Goal: Find specific page/section: Find specific page/section

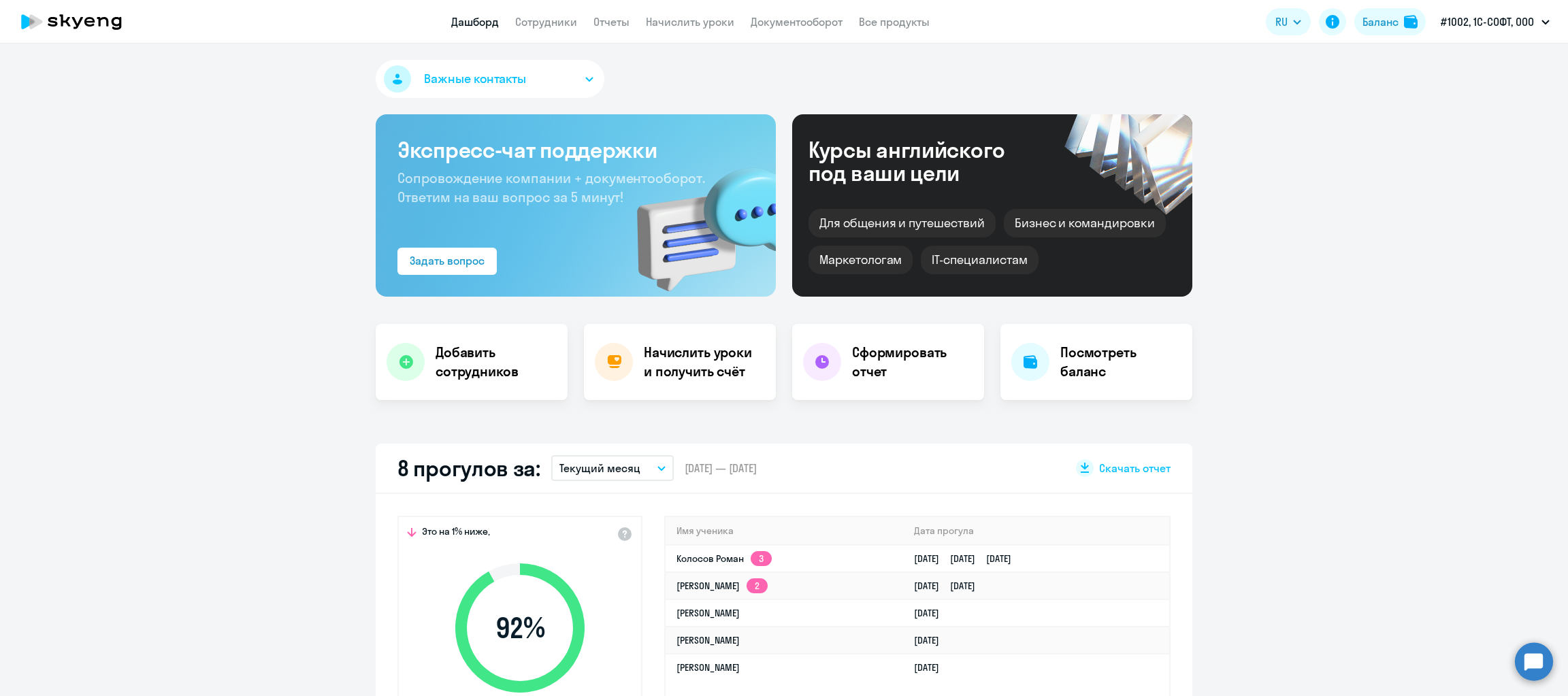
select select "30"
click at [784, 28] on link "Документооборот" at bounding box center [796, 22] width 92 height 13
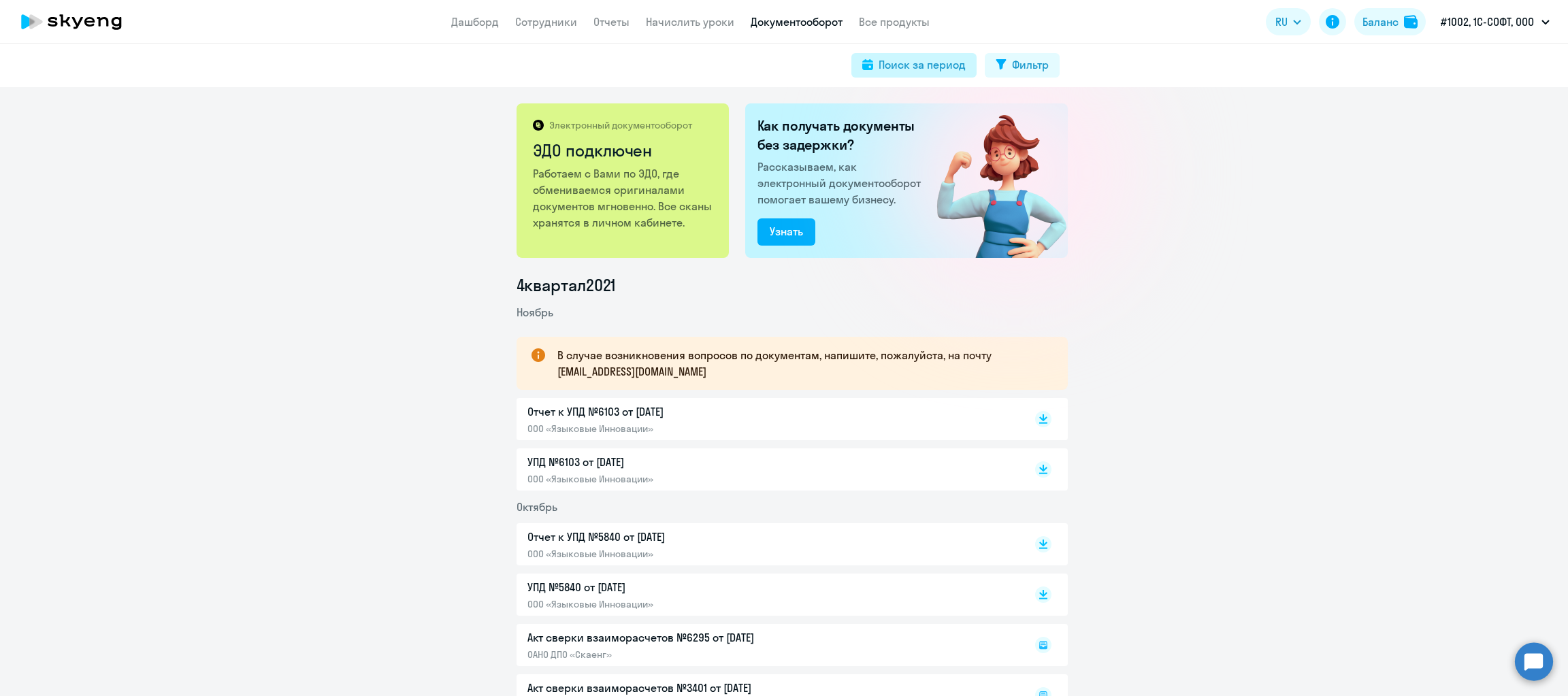
click at [927, 62] on div "Поиск за период" at bounding box center [922, 65] width 87 height 17
select select "all"
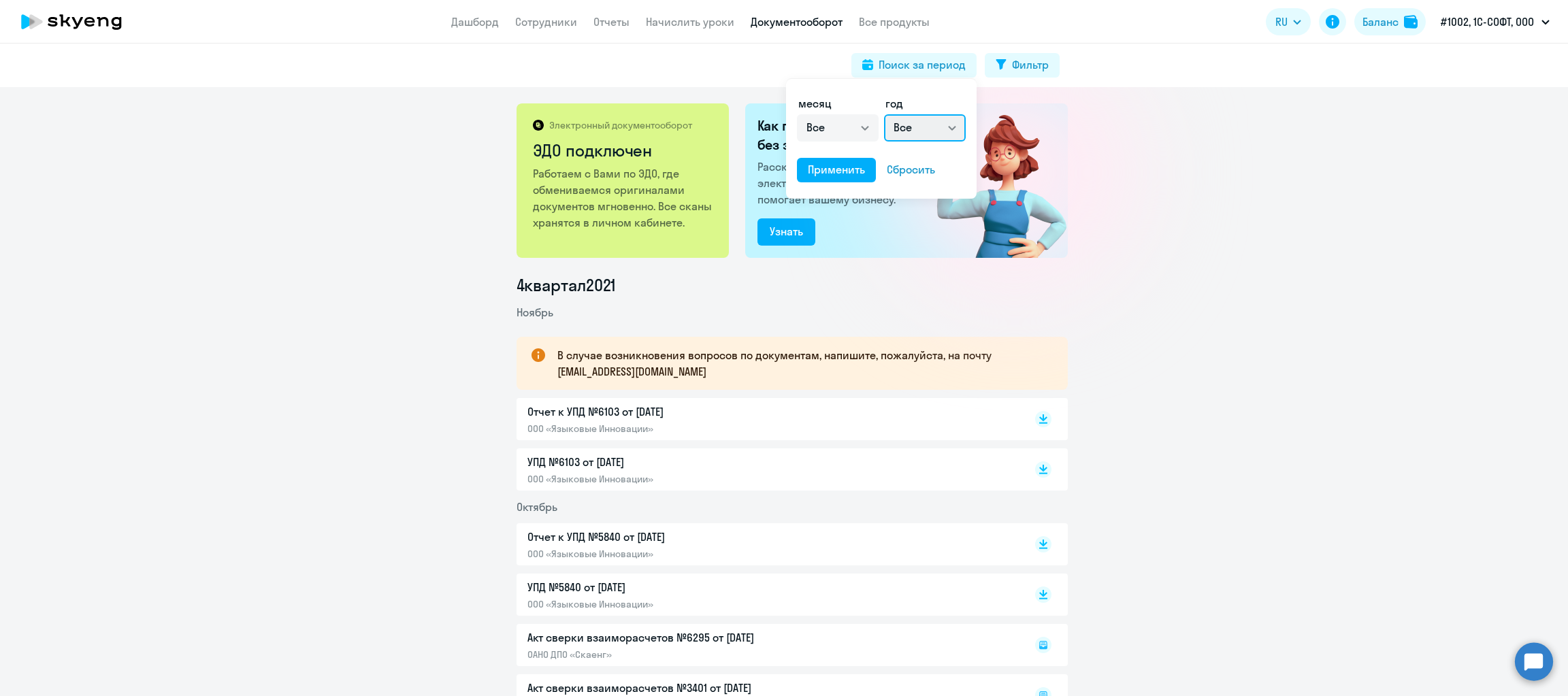
click at [946, 126] on select "Все 2025 2024 2023 2022 2021 2020 2019 2018 2017 2016" at bounding box center [925, 128] width 81 height 27
select select "2025"
click at [884, 115] on select "Все 2025 2024 2023 2022 2021 2020 2019 2018 2017 2016" at bounding box center [925, 128] width 81 height 27
click at [863, 122] on select "Все январь февраль март апрель май июнь июль август сентябрь октябрь ноябрь дек…" at bounding box center [838, 128] width 81 height 27
click at [797, 115] on select "Все январь февраль март апрель май июнь июль август сентябрь октябрь ноябрь дек…" at bounding box center [838, 128] width 81 height 27
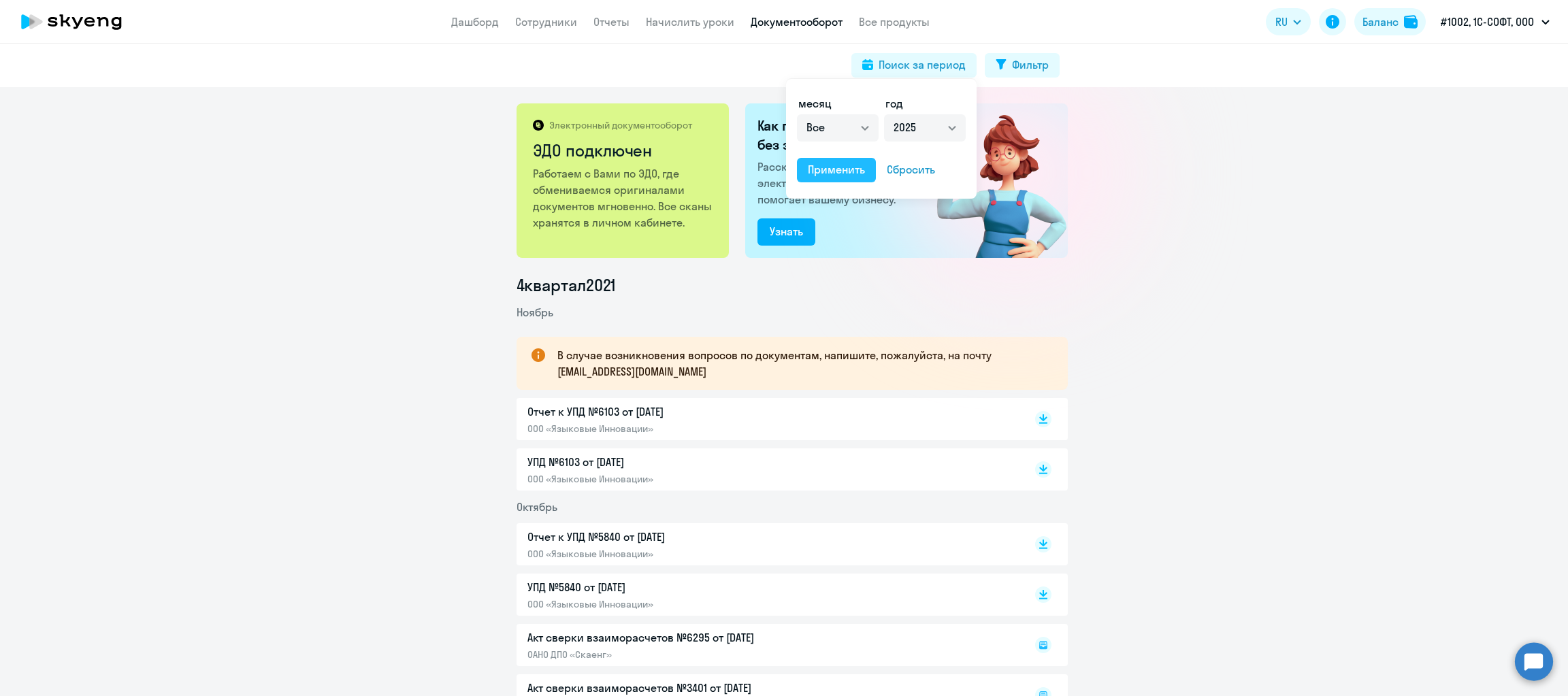
click at [825, 174] on div "Применить" at bounding box center [836, 169] width 57 height 17
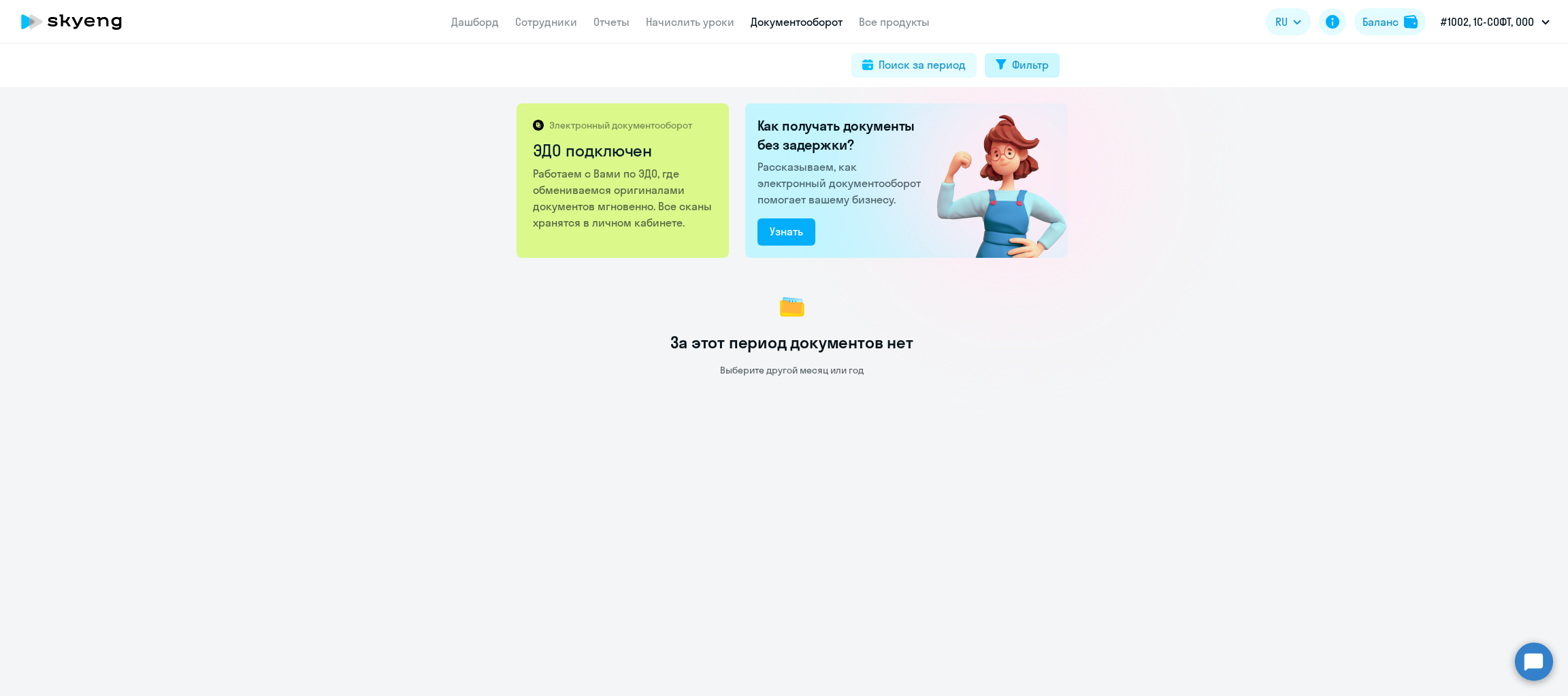
click at [1023, 56] on div "Фильтр" at bounding box center [1030, 65] width 37 height 17
select select "all"
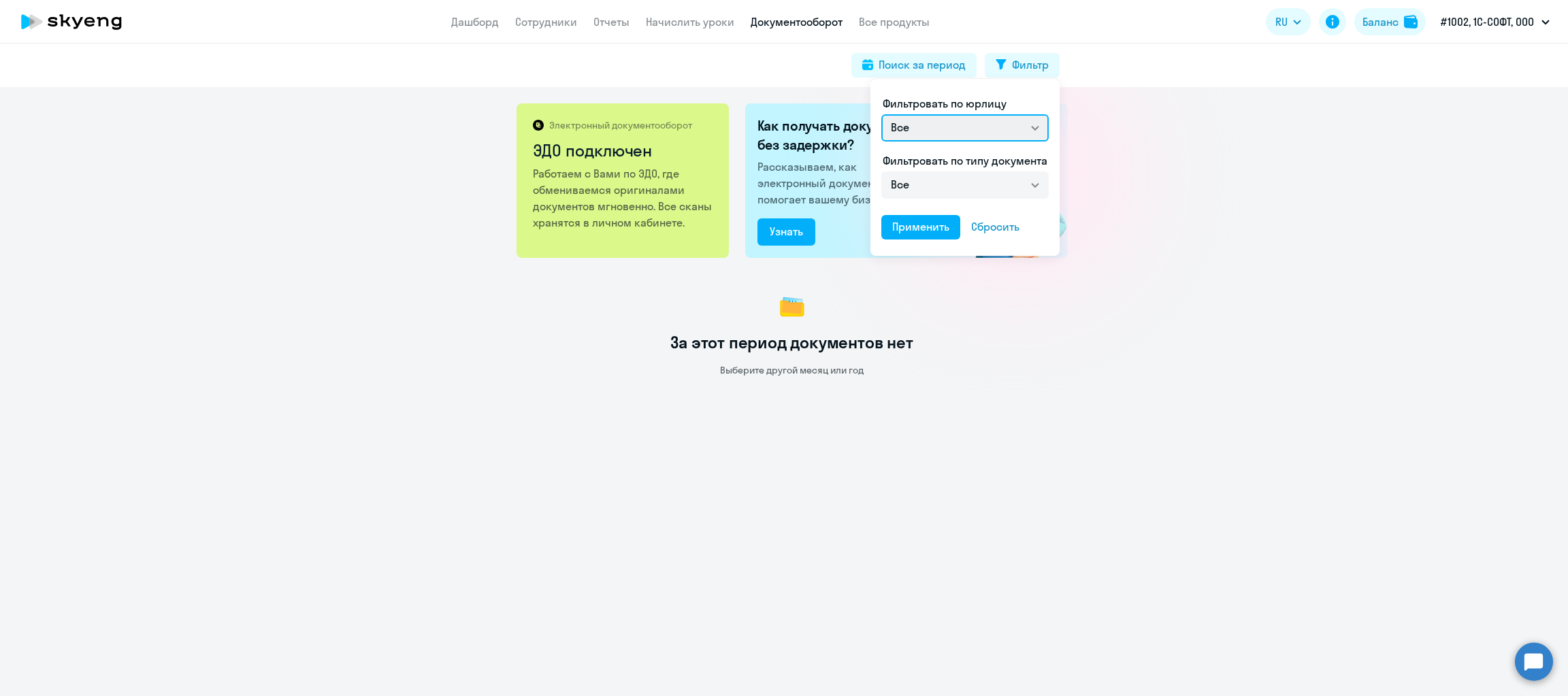
click at [1030, 130] on select "Все ООО «Языковые Инновации» ОАНО ДПО «Скаенг»" at bounding box center [965, 128] width 167 height 27
select select "ano_acc"
click at [882, 115] on select "Все ООО «Языковые Инновации» ОАНО ДПО «Скаенг»" at bounding box center [965, 128] width 167 height 27
click at [918, 228] on div "Применить" at bounding box center [921, 227] width 57 height 17
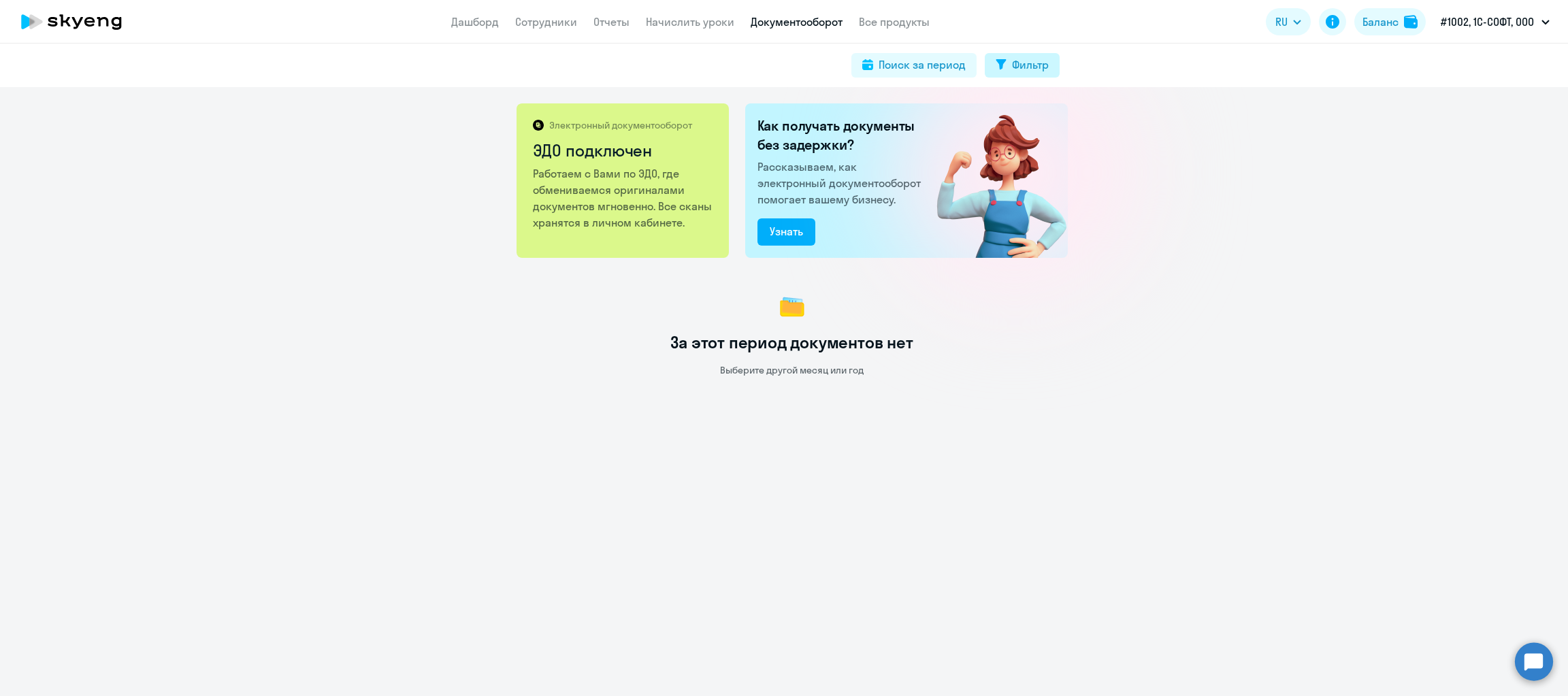
drag, startPoint x: 989, startPoint y: 43, endPoint x: 997, endPoint y: 66, distance: 24.4
click at [997, 66] on app-root "Дашборд Сотрудники Отчеты Начислить уроки Документооборот Все продукты Дашборд …" at bounding box center [784, 348] width 1568 height 696
click at [998, 66] on icon at bounding box center [1000, 64] width 11 height 11
select select "ano_acc"
select select "all"
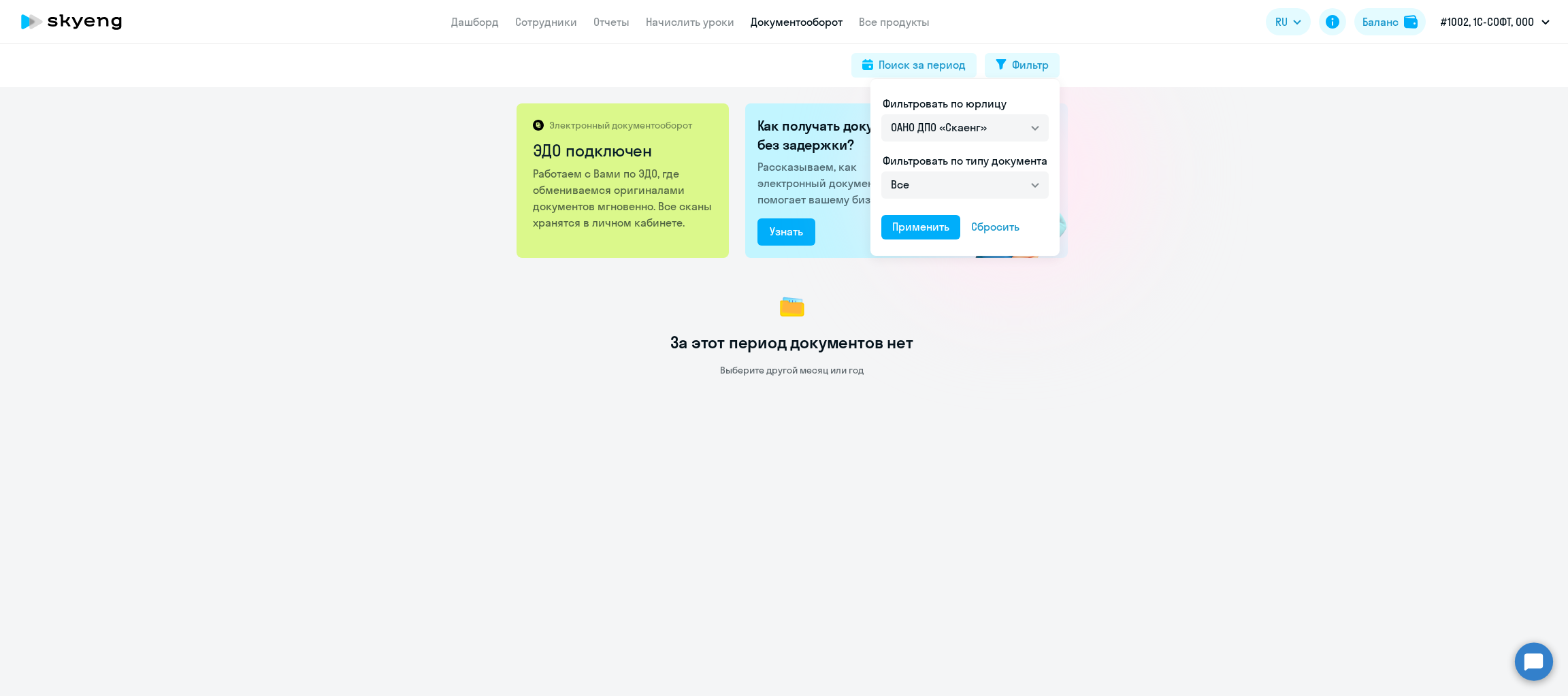
click at [1051, 174] on div "Фильтровать по юрлицу Все ООО «Языковые Инновации» ОАНО ДПО «Скаенг» Фильтроват…" at bounding box center [966, 167] width 189 height 177
click at [987, 235] on button "Сбросить" at bounding box center [995, 227] width 70 height 24
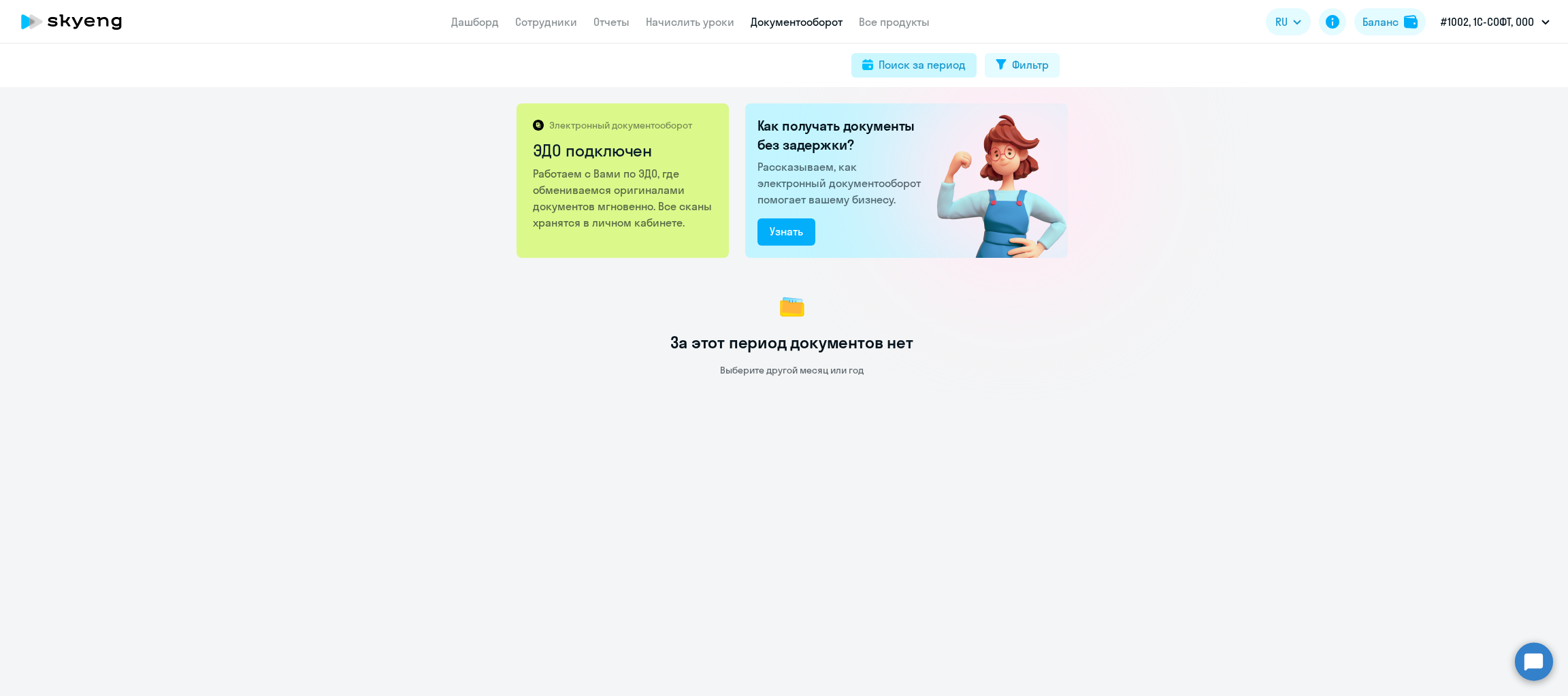
click at [908, 57] on div "Поиск за период" at bounding box center [922, 65] width 87 height 17
select select "all"
select select "2025"
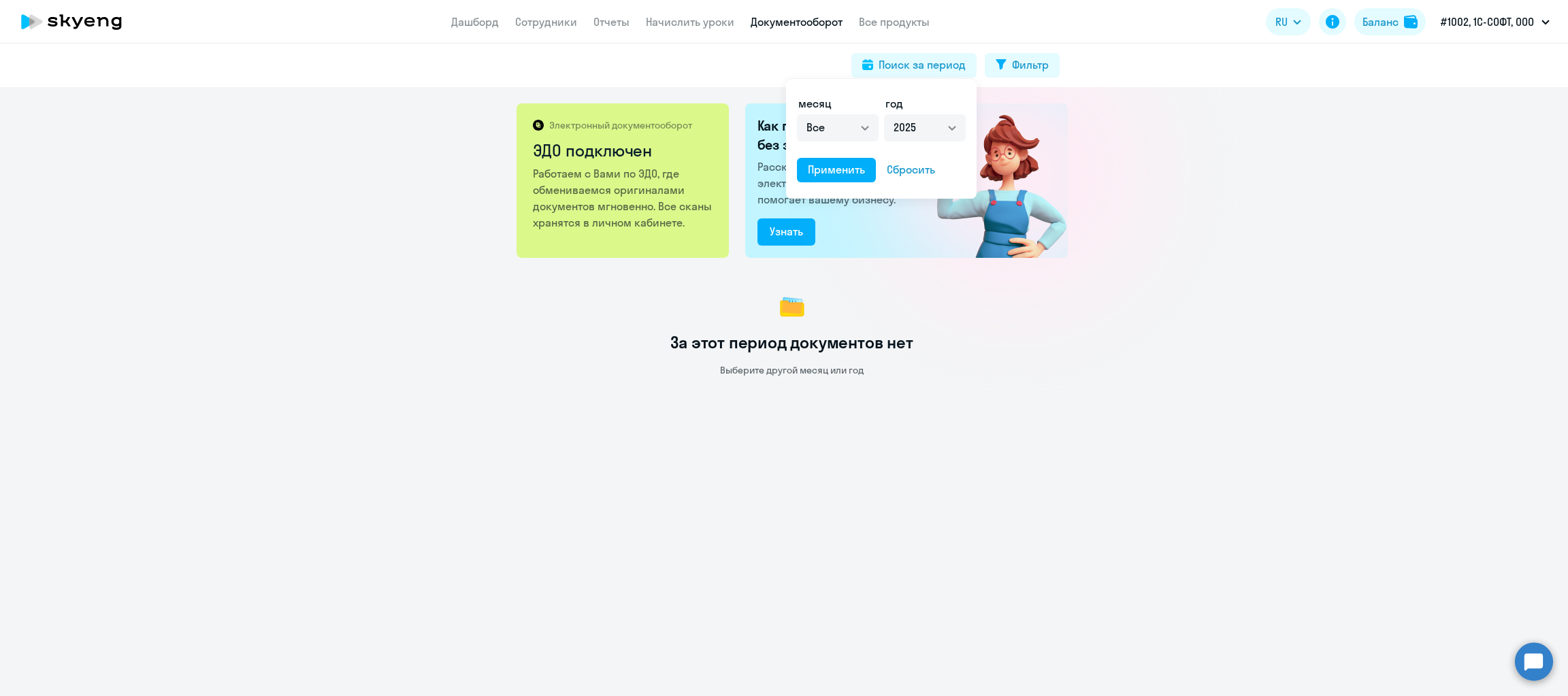
click at [912, 174] on div "Сбросить" at bounding box center [911, 169] width 48 height 17
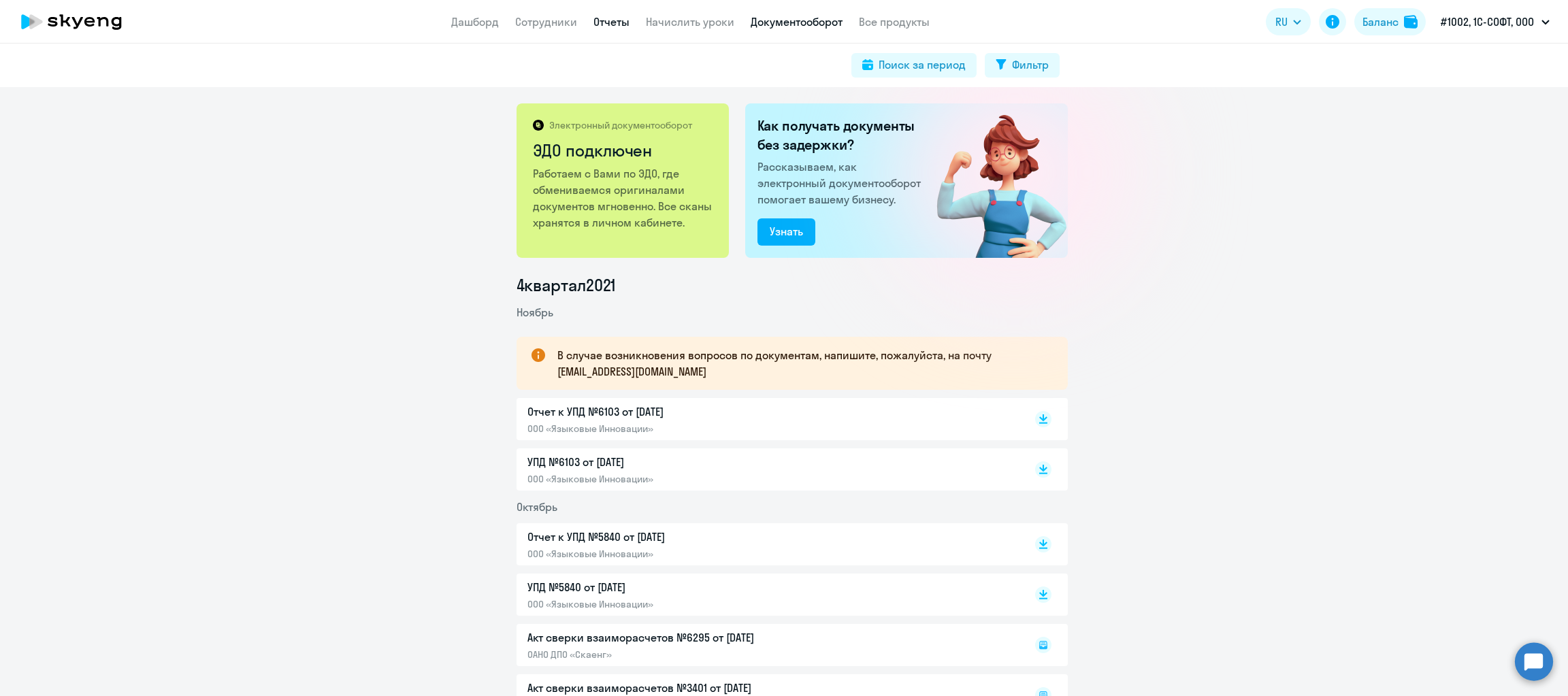
click at [620, 20] on link "Отчеты" at bounding box center [611, 22] width 36 height 13
